Goal: Information Seeking & Learning: Learn about a topic

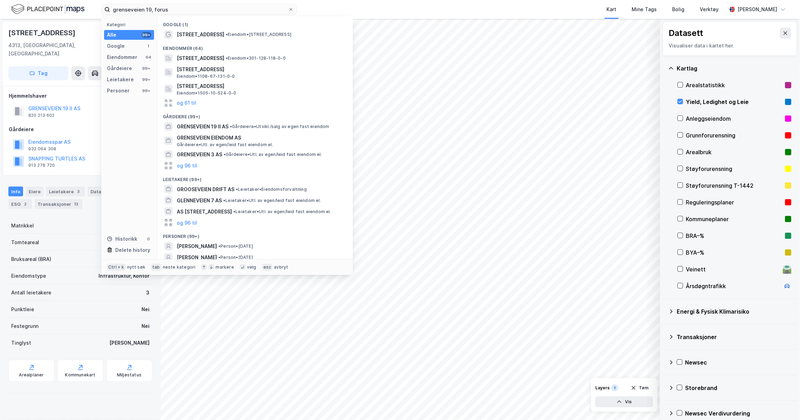
click at [0, 0] on html "grenseveien 19, forus Kategori Alle 99+ Google 1 Eiendommer 64 Gårdeiere 99+ Le…" at bounding box center [400, 210] width 800 height 420
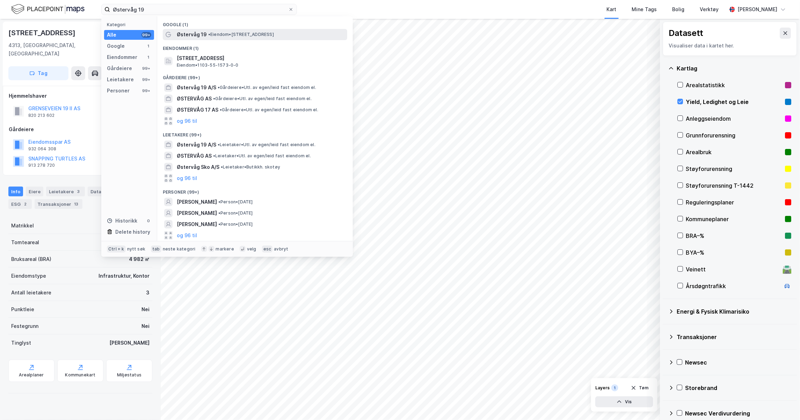
type input "Østervåg 19"
click at [191, 37] on span "Østervåg 19" at bounding box center [192, 34] width 30 height 8
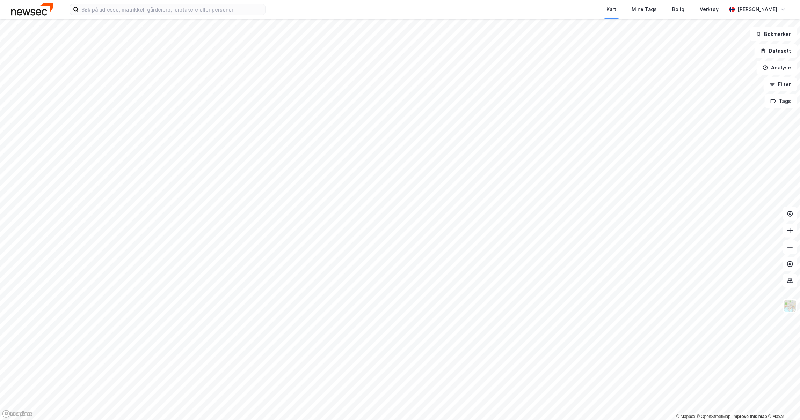
click at [170, 3] on div "Kart Mine Tags Bolig Verktøy Inger Lise Nilsen" at bounding box center [400, 9] width 800 height 19
click at [163, 8] on input at bounding box center [172, 9] width 186 height 10
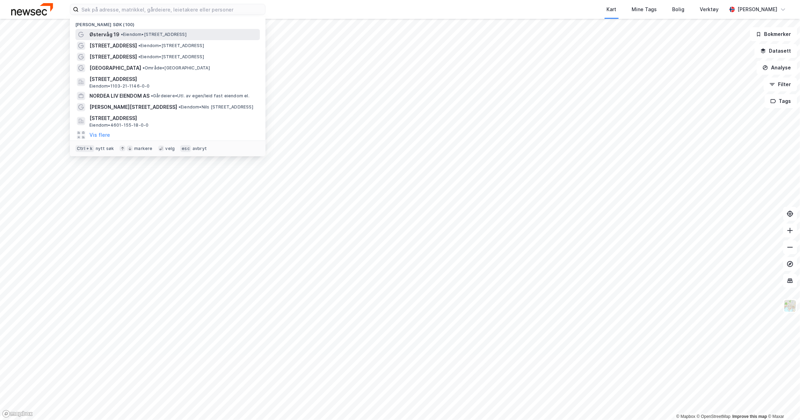
click at [98, 35] on span "Østervåg 19" at bounding box center [104, 34] width 30 height 8
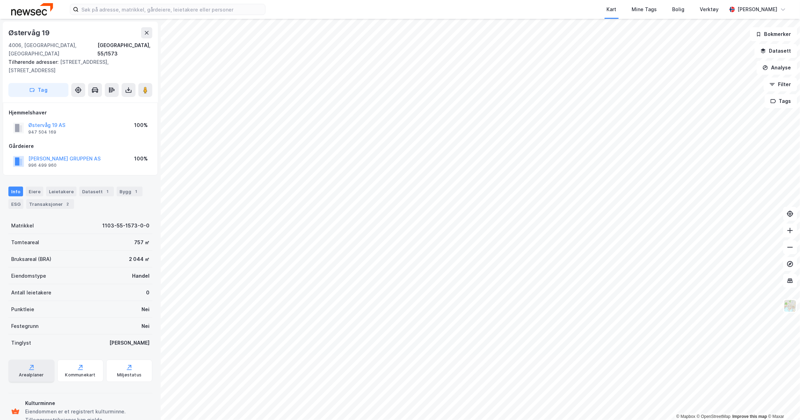
click at [31, 373] on div "Arealplaner" at bounding box center [31, 376] width 25 height 6
click at [91, 373] on div "Kommunekart" at bounding box center [80, 376] width 30 height 6
